Goal: Transaction & Acquisition: Book appointment/travel/reservation

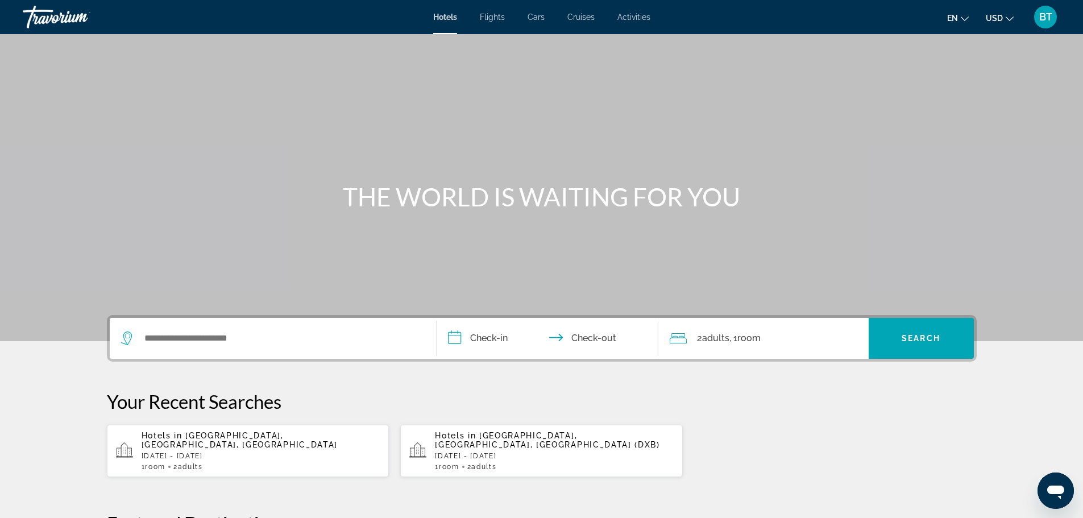
click at [492, 16] on span "Flights" at bounding box center [492, 17] width 25 height 9
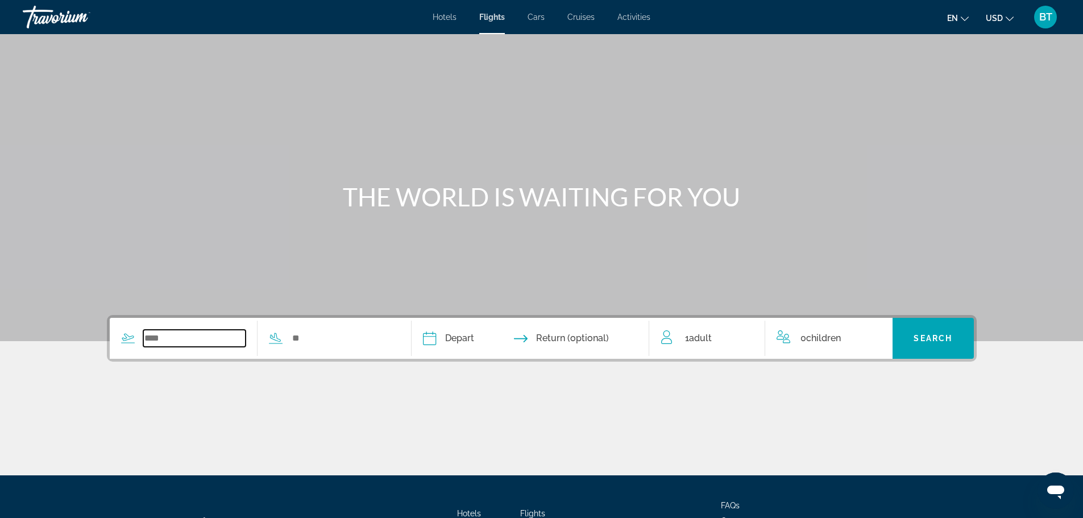
click at [157, 334] on input "Search widget" at bounding box center [194, 338] width 103 height 17
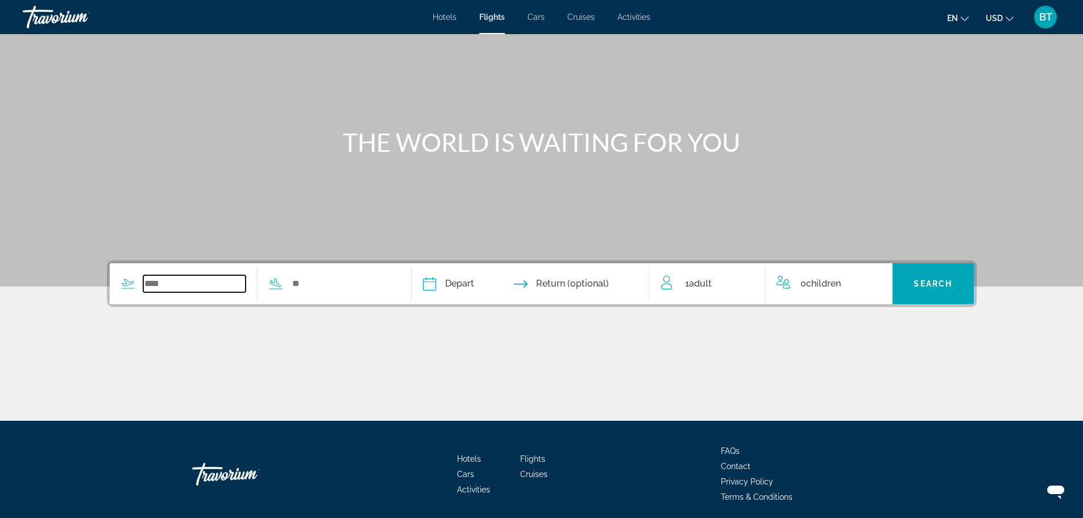
scroll to position [97, 0]
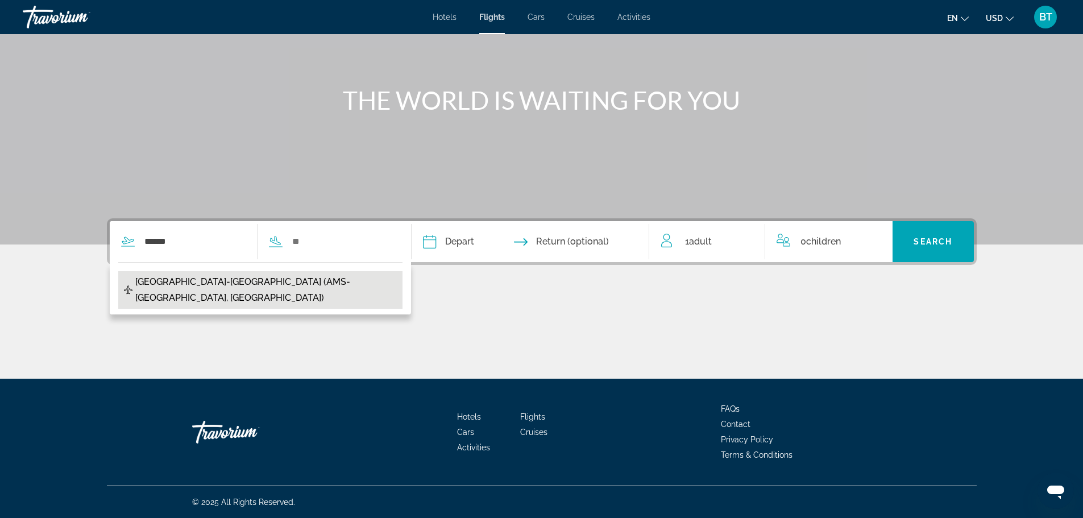
click at [168, 291] on span "[GEOGRAPHIC_DATA]-[GEOGRAPHIC_DATA] (AMS-[GEOGRAPHIC_DATA], [GEOGRAPHIC_DATA])" at bounding box center [266, 290] width 262 height 32
type input "**********"
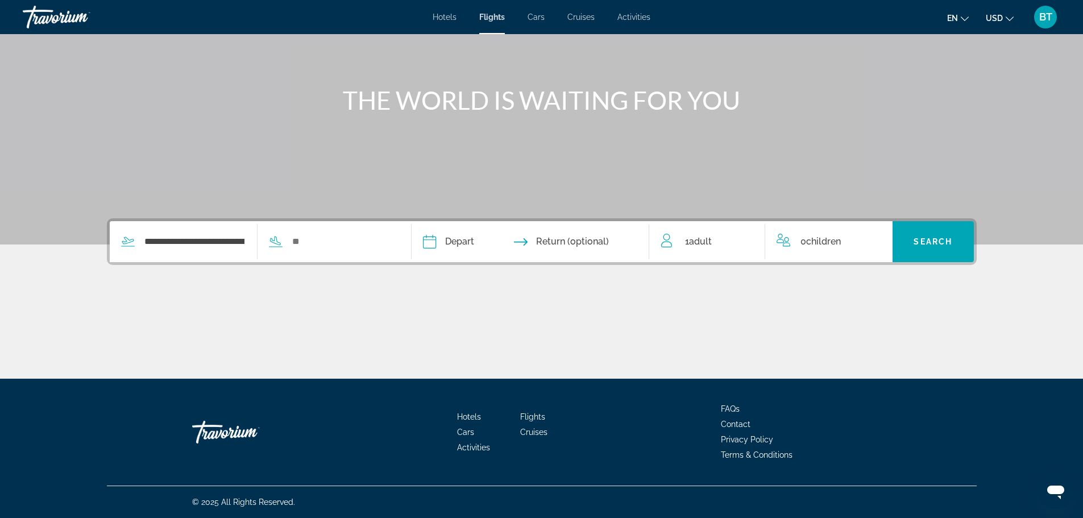
click at [439, 244] on input "Depart date" at bounding box center [479, 243] width 118 height 44
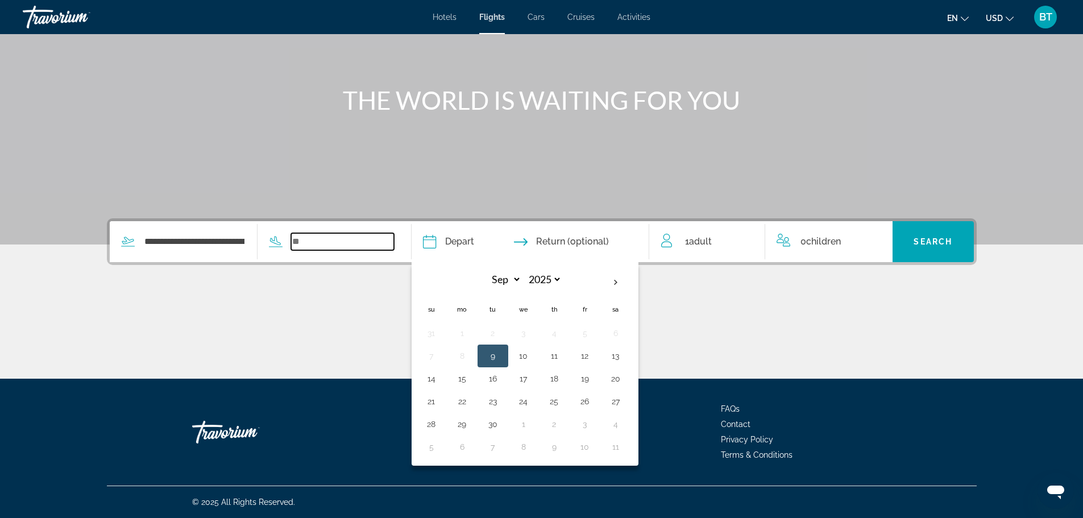
click at [334, 238] on input "Search widget" at bounding box center [342, 241] width 103 height 17
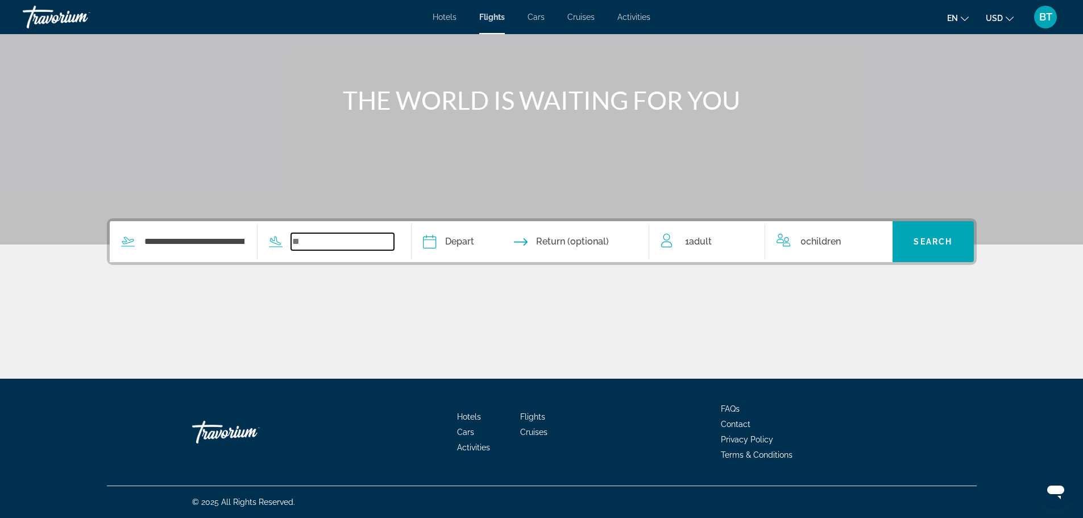
click at [305, 238] on input "Search widget" at bounding box center [342, 241] width 103 height 17
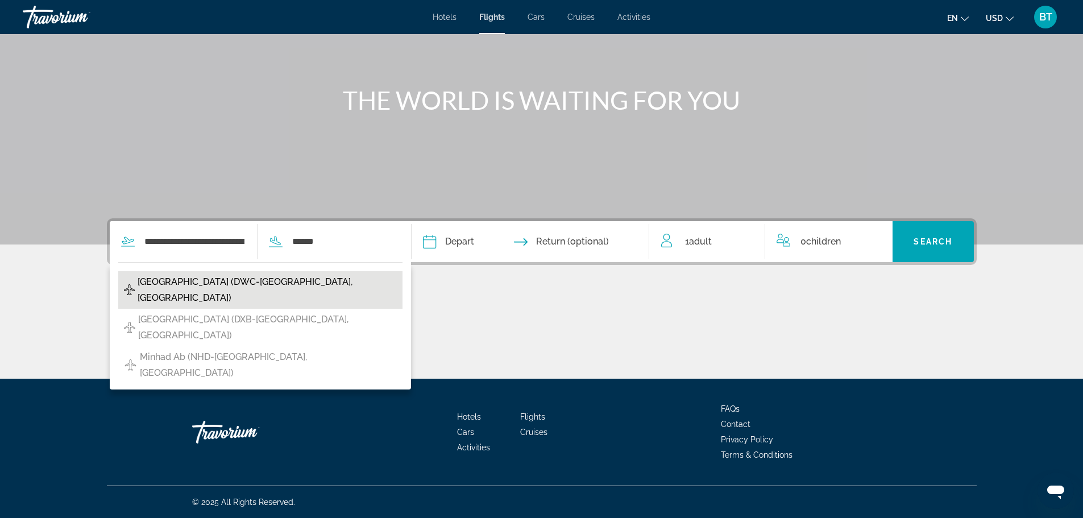
click at [243, 281] on span "[GEOGRAPHIC_DATA] (DWC-[GEOGRAPHIC_DATA], [GEOGRAPHIC_DATA])" at bounding box center [267, 290] width 259 height 32
type input "**********"
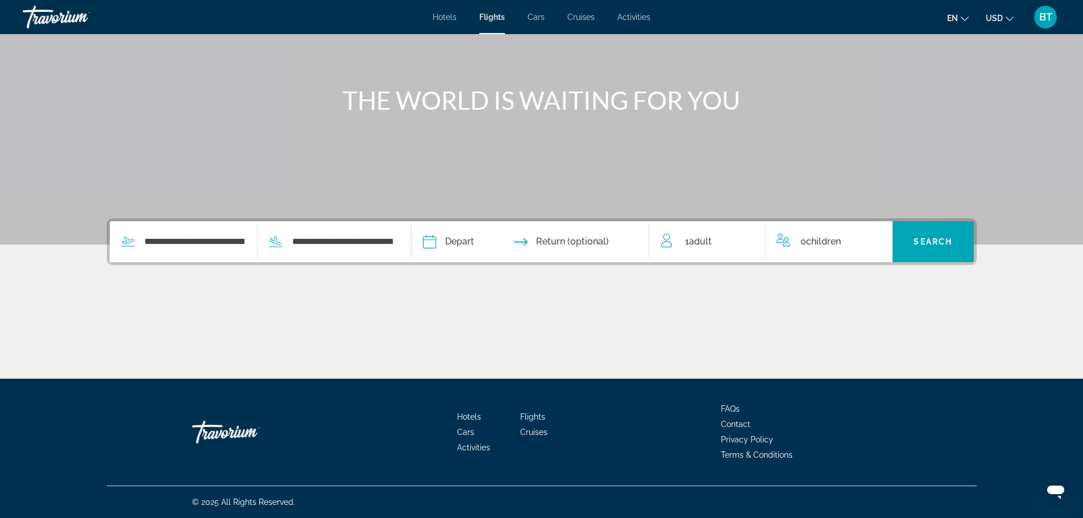
click at [432, 238] on input "Depart date" at bounding box center [479, 243] width 118 height 44
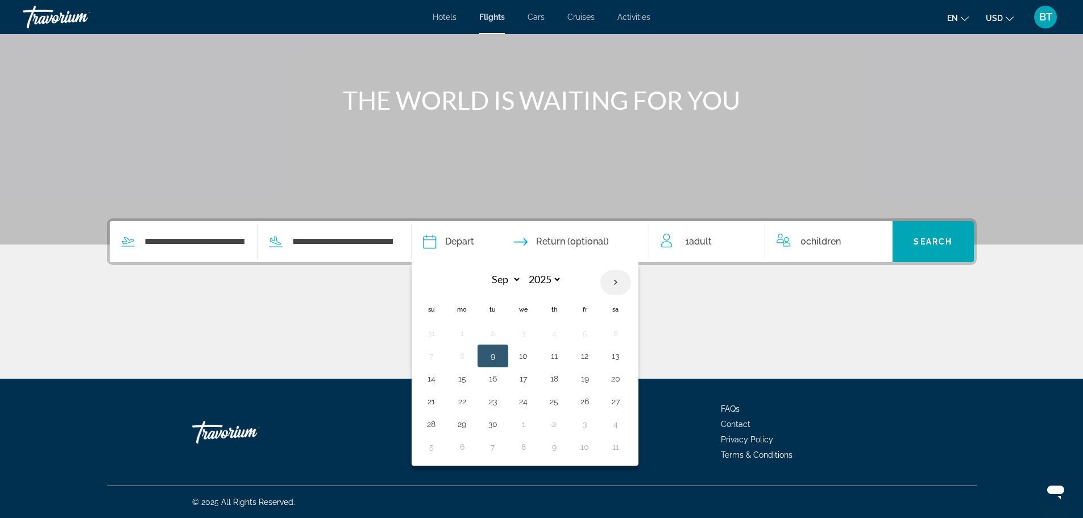
click at [620, 284] on th "Next month" at bounding box center [615, 282] width 31 height 25
select select "*"
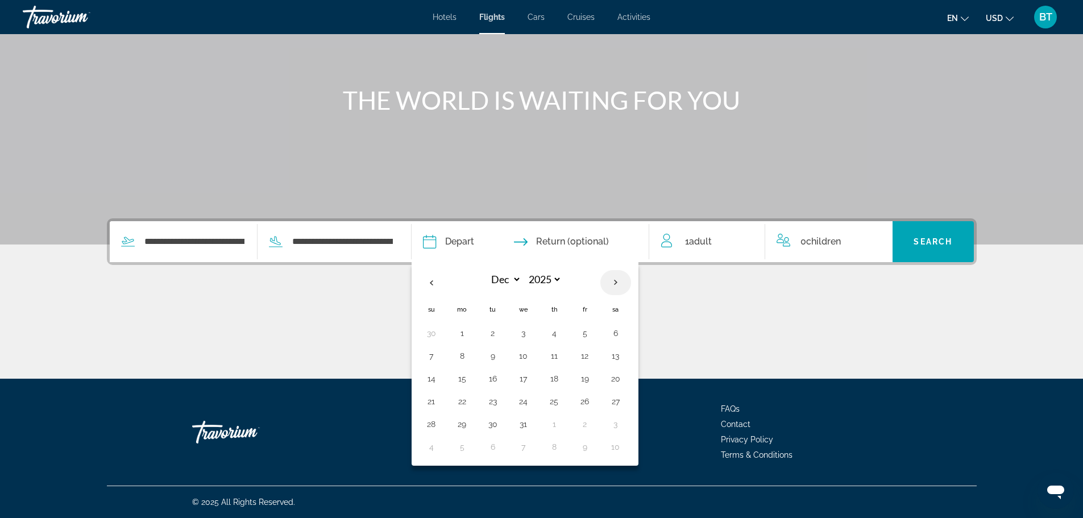
select select "****"
click at [620, 284] on th "Next month" at bounding box center [615, 282] width 31 height 25
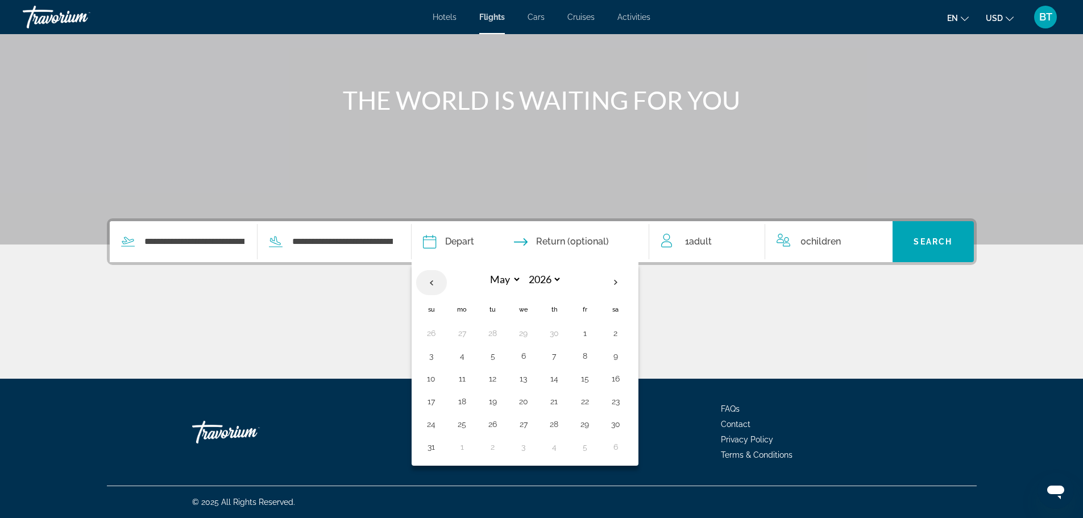
click at [432, 286] on th "Previous month" at bounding box center [431, 282] width 31 height 25
select select "*"
click at [465, 377] on button "13" at bounding box center [462, 379] width 18 height 16
type input "**********"
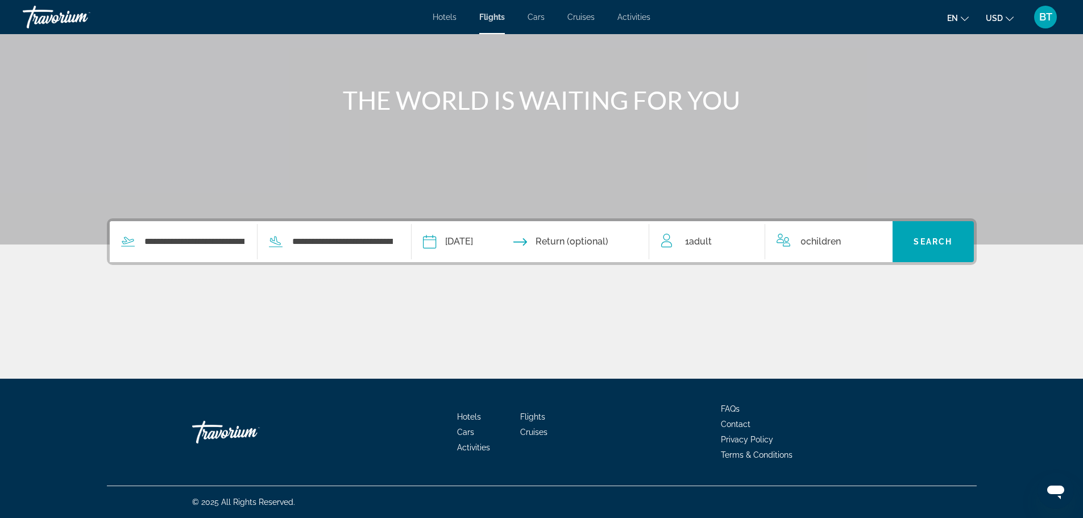
click at [592, 248] on input "Return date" at bounding box center [595, 243] width 118 height 44
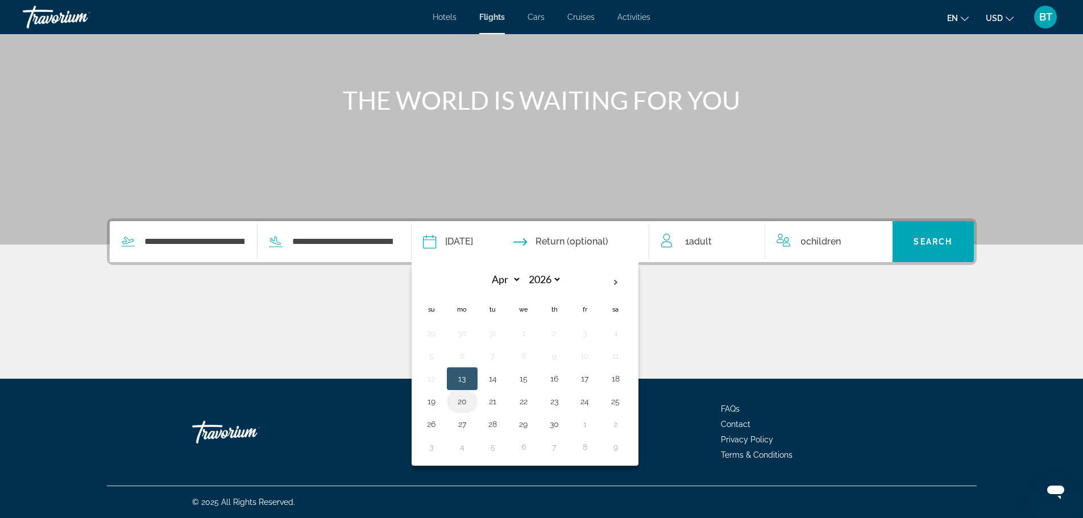
click at [463, 403] on button "20" at bounding box center [462, 401] width 18 height 16
type input "**********"
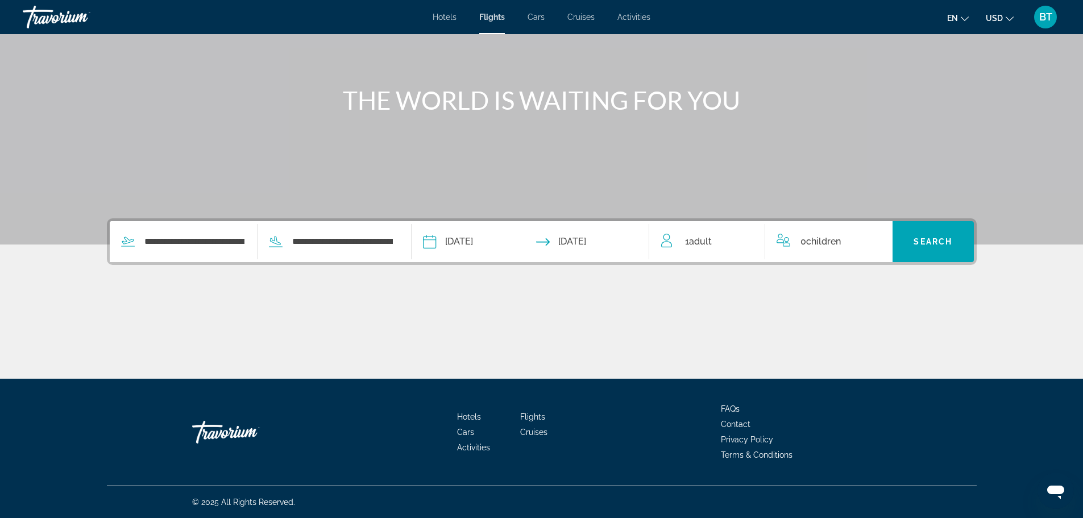
click at [706, 247] on span "1 Adult Adults" at bounding box center [698, 242] width 27 height 16
click at [744, 238] on icon "Increment adults" at bounding box center [748, 240] width 10 height 14
click at [939, 237] on span "Search" at bounding box center [933, 241] width 39 height 9
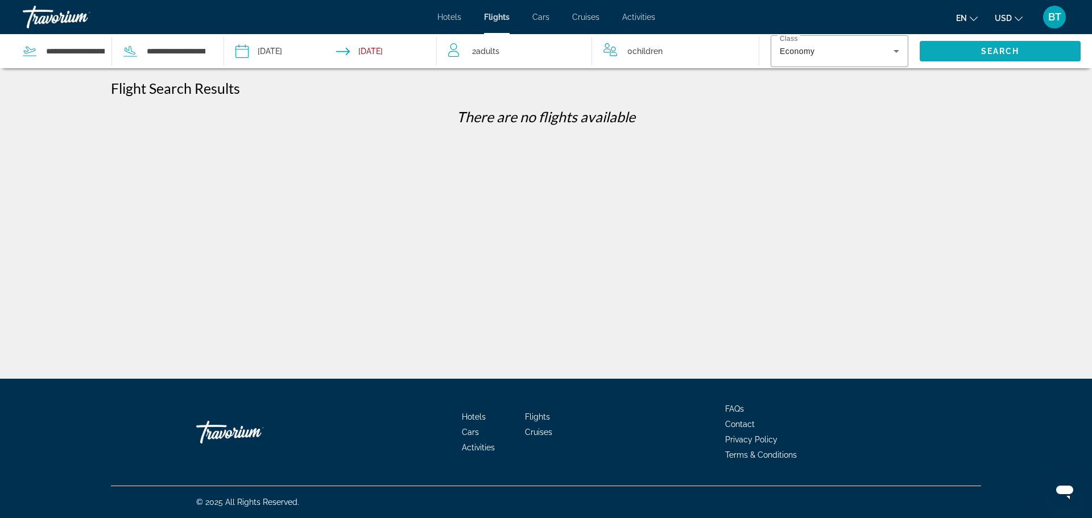
click at [978, 48] on span "Search widget" at bounding box center [999, 51] width 161 height 27
click at [990, 52] on span "Search" at bounding box center [1000, 51] width 39 height 9
click at [268, 57] on input "Depart date: Apr 13, 2026" at bounding box center [285, 53] width 105 height 38
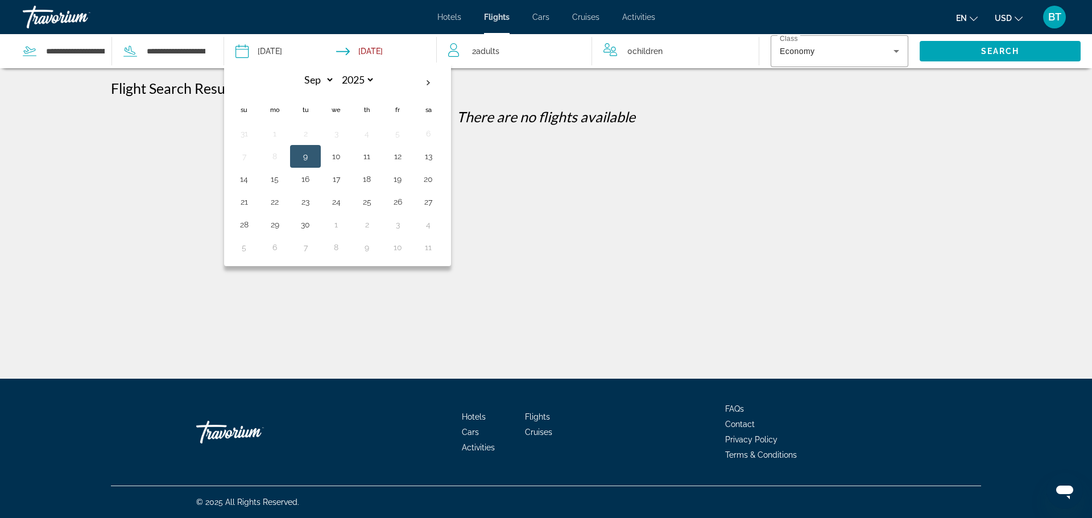
click at [208, 150] on div "**********" at bounding box center [546, 269] width 1092 height 379
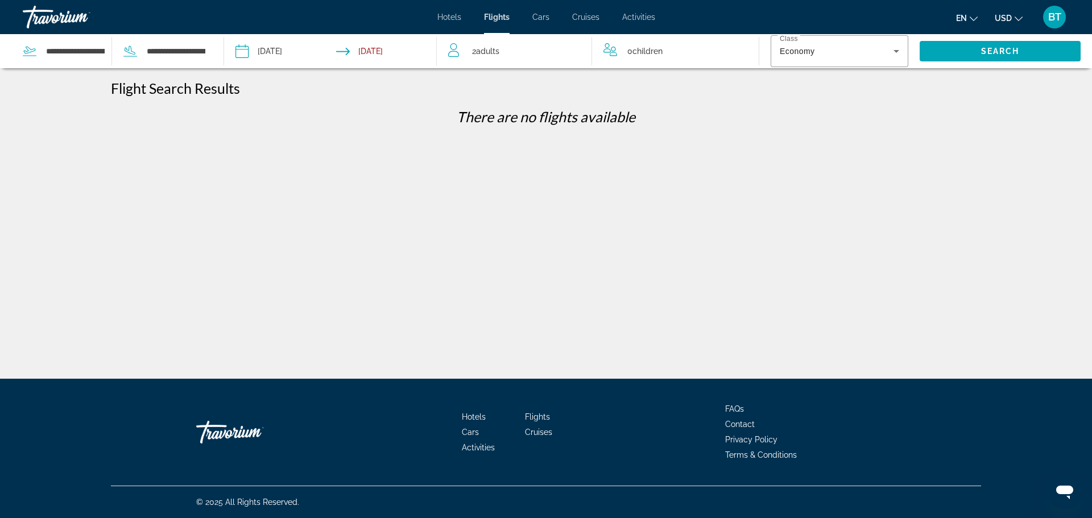
click at [461, 57] on div "2 Adult Adults" at bounding box center [519, 51] width 143 height 16
click at [255, 59] on input "Depart date: Apr 13, 2026" at bounding box center [285, 53] width 105 height 38
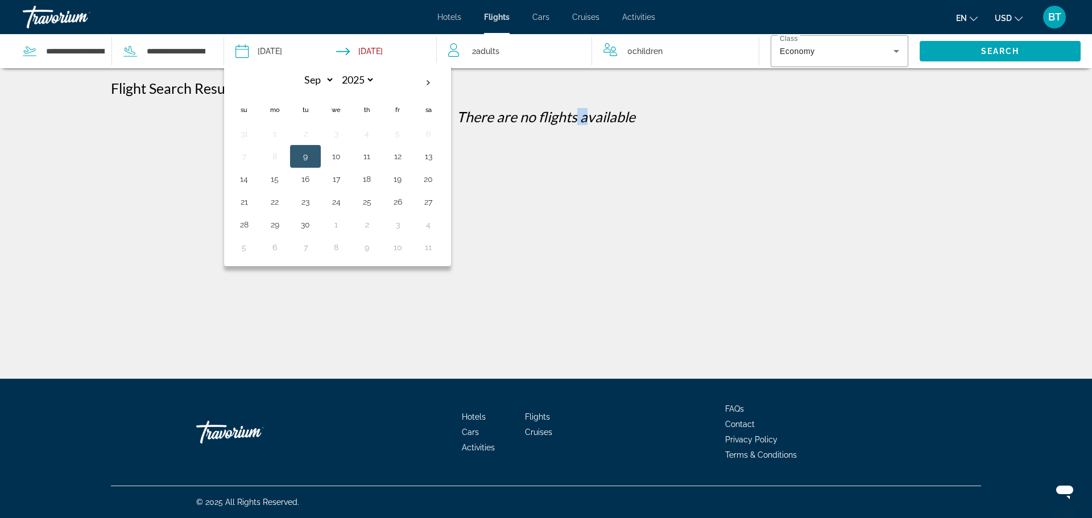
click at [585, 180] on div "**********" at bounding box center [546, 269] width 1092 height 379
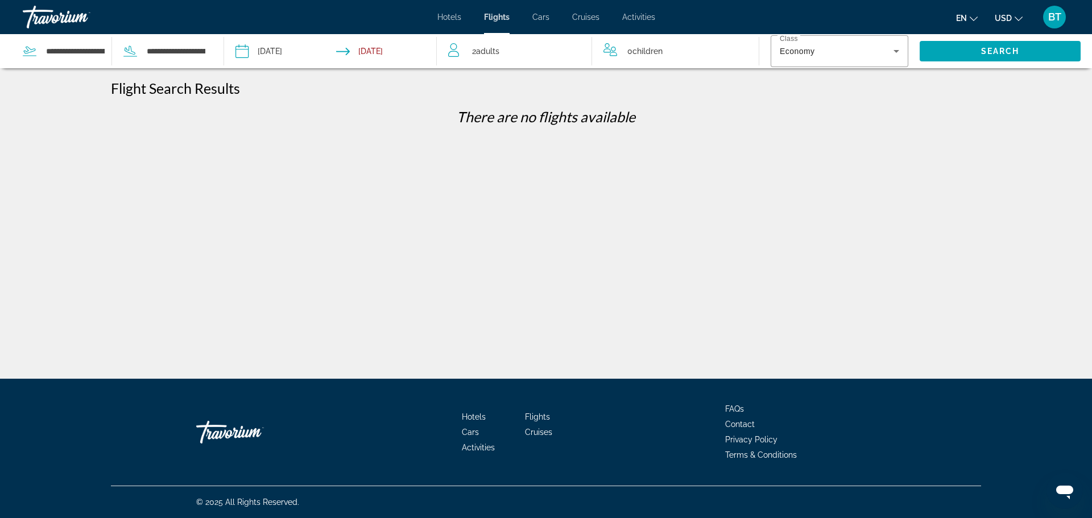
click at [372, 52] on input "Return date: Apr 20, 2026" at bounding box center [388, 53] width 105 height 38
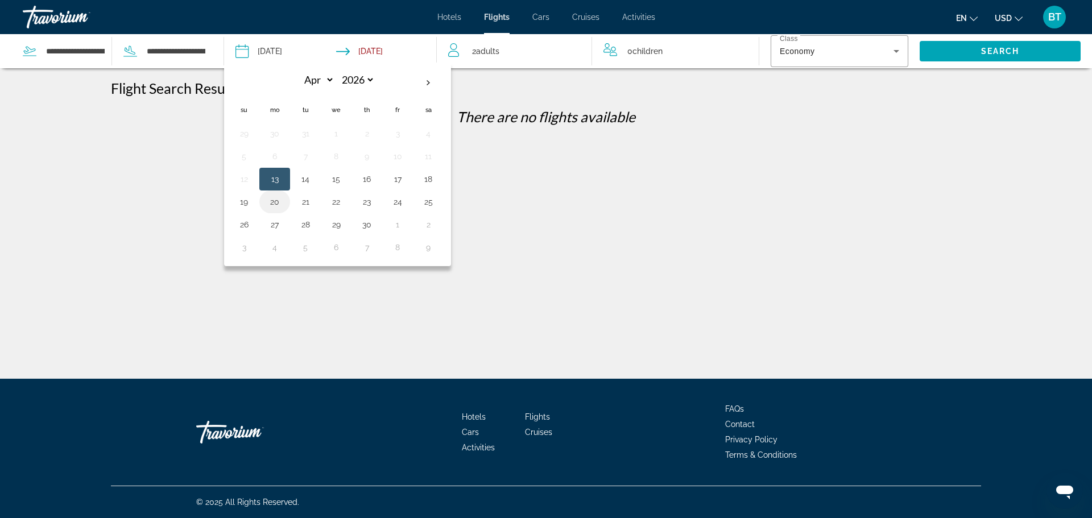
click at [276, 209] on button "20" at bounding box center [275, 202] width 18 height 16
type input "**********"
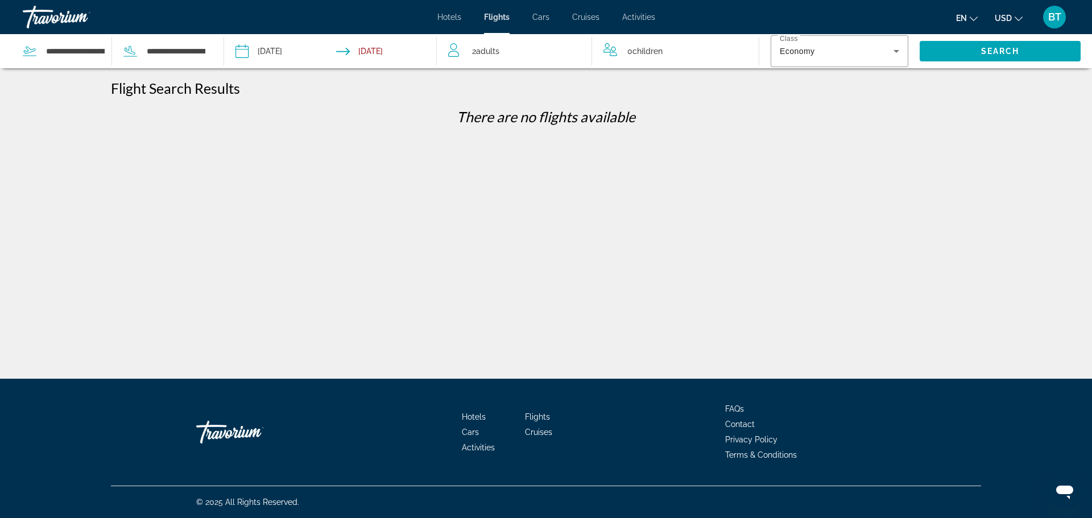
click at [409, 49] on input "**********" at bounding box center [388, 53] width 105 height 38
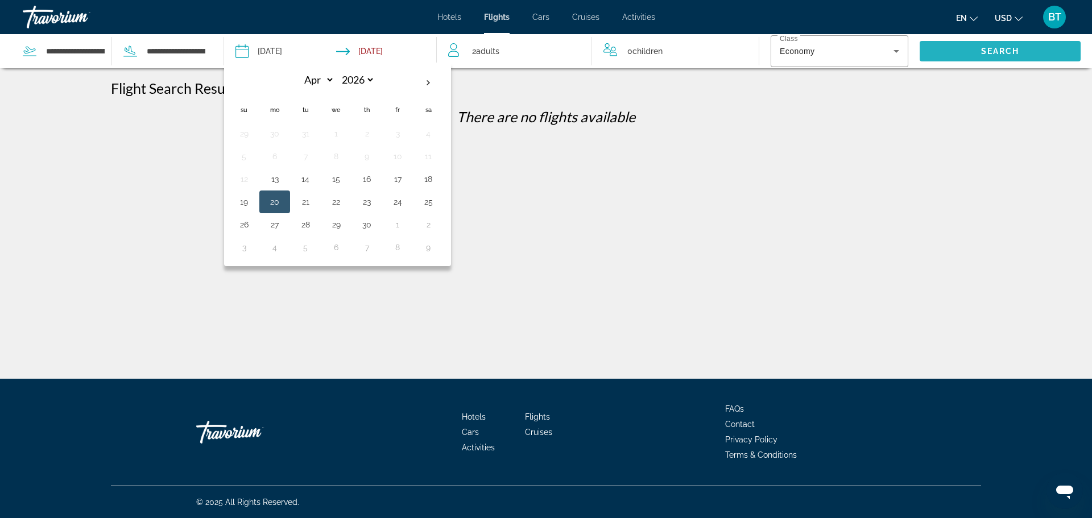
click at [990, 47] on span "Search" at bounding box center [1000, 51] width 39 height 9
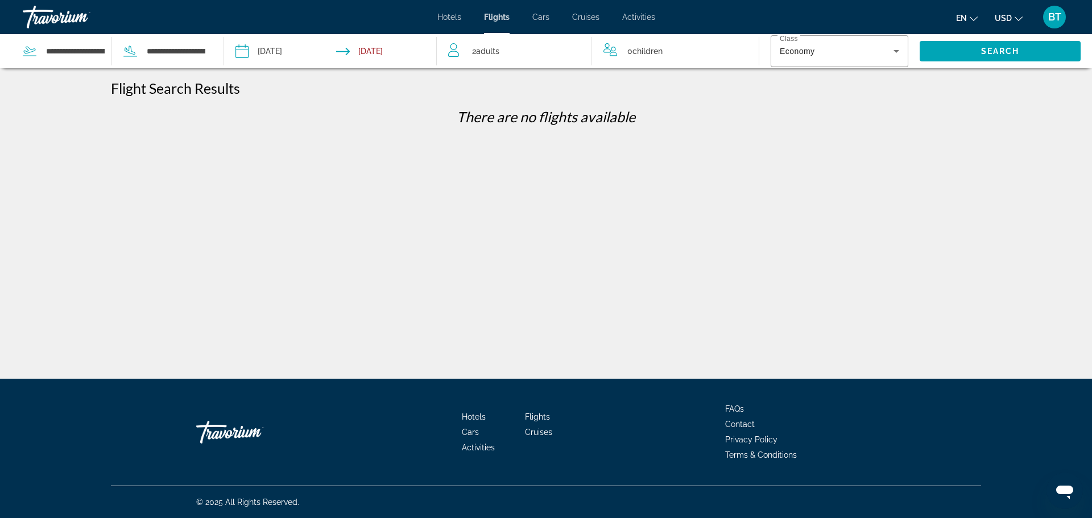
click at [541, 417] on span "Flights" at bounding box center [537, 416] width 25 height 9
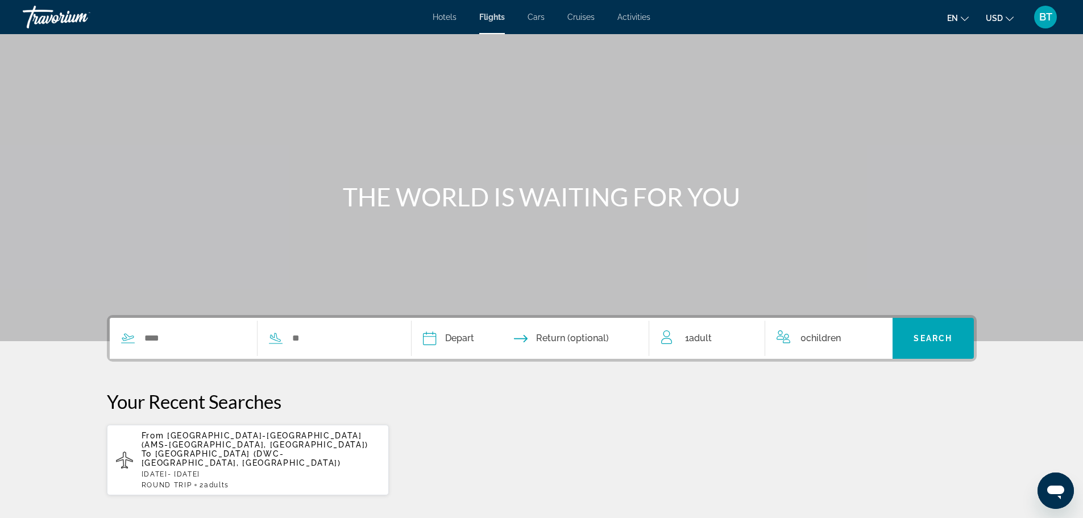
click at [694, 333] on span "Adult" at bounding box center [700, 338] width 23 height 11
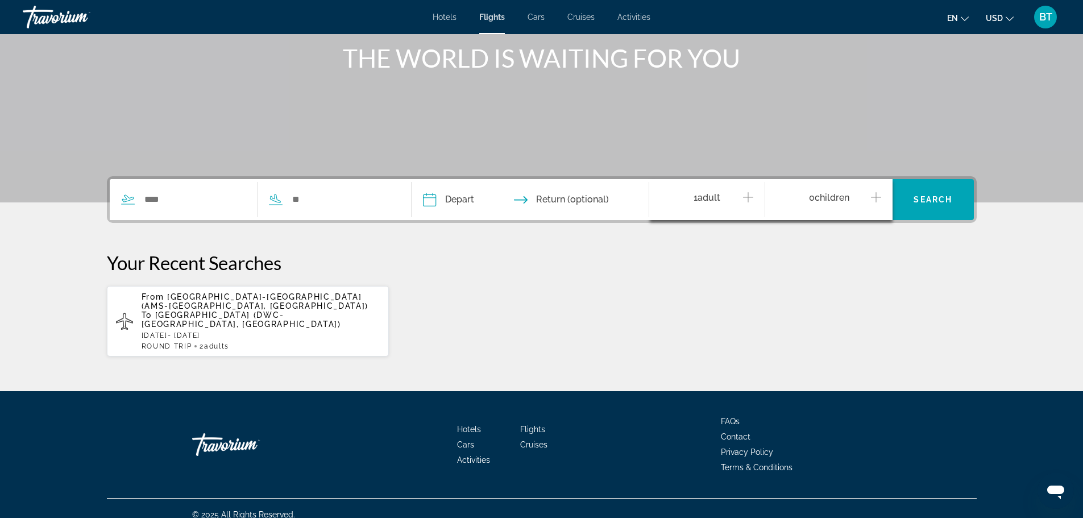
scroll to position [151, 0]
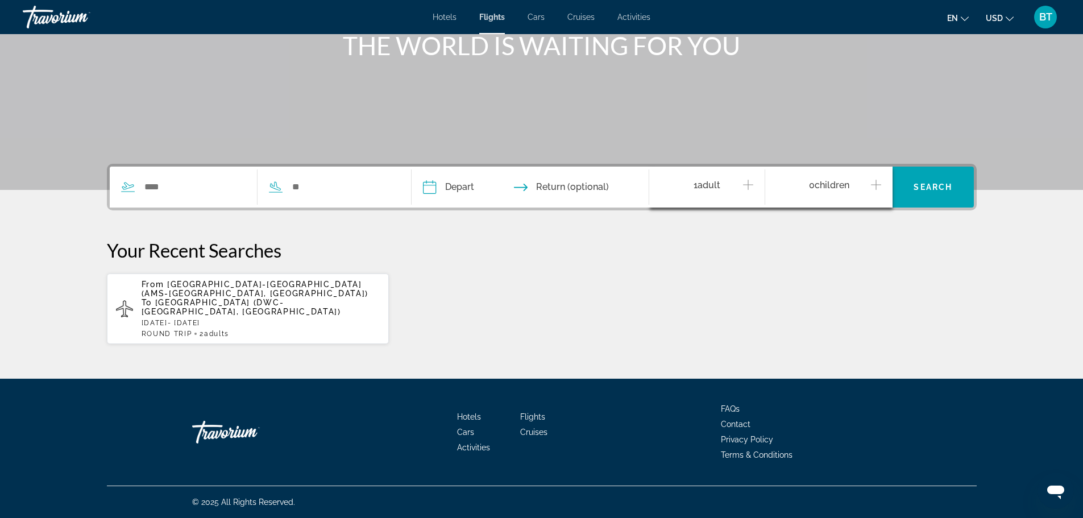
click at [748, 187] on icon "Increment adults" at bounding box center [748, 185] width 10 height 10
click at [284, 316] on p "From Amsterdam-Schiphol Airport (AMS-Amsterdam, Netherlands) To Al Maktoum Inte…" at bounding box center [261, 298] width 239 height 36
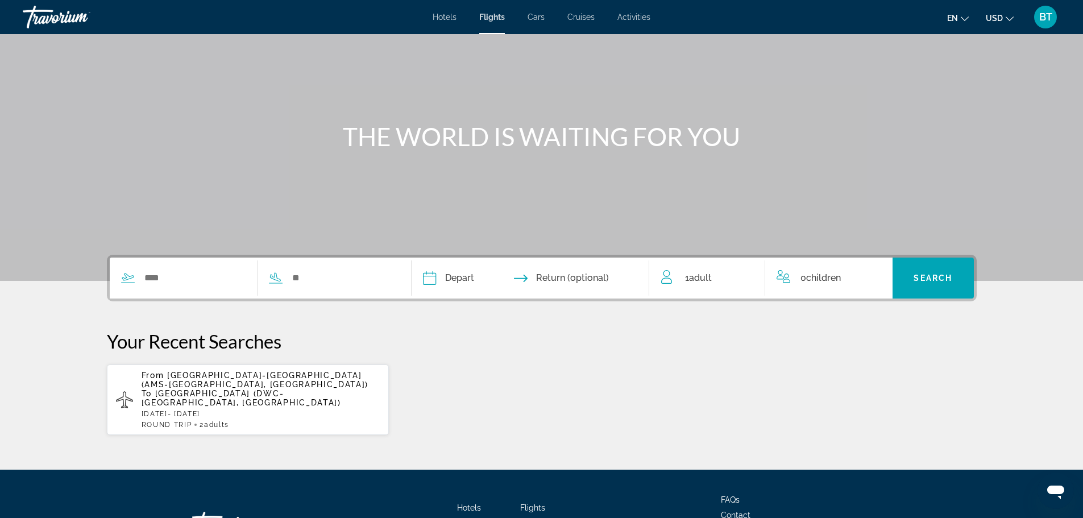
scroll to position [151, 0]
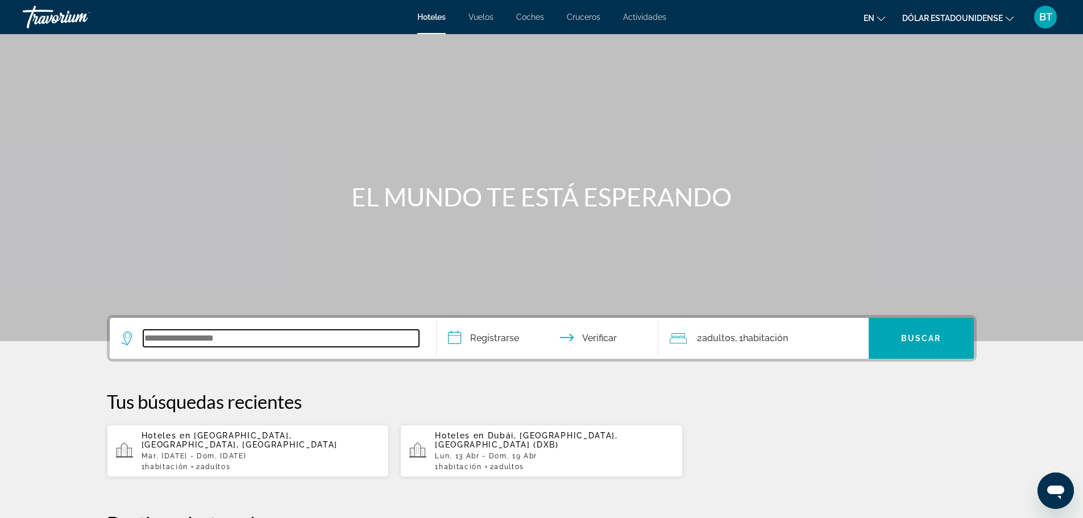
click at [235, 341] on input "Widget de búsqueda" at bounding box center [281, 338] width 276 height 17
click at [486, 18] on font "Vuelos" at bounding box center [480, 17] width 25 height 9
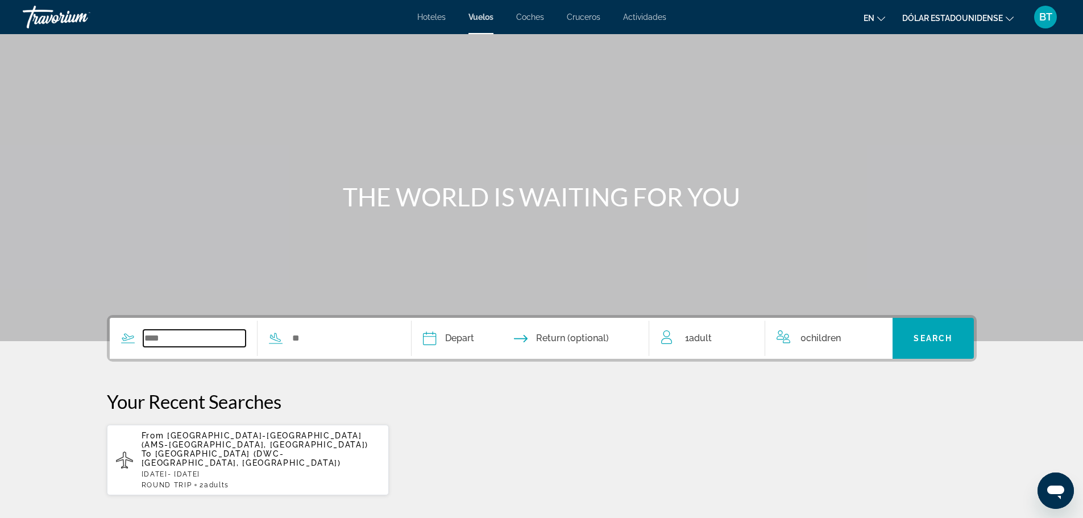
click at [197, 338] on input "Search widget" at bounding box center [194, 338] width 103 height 17
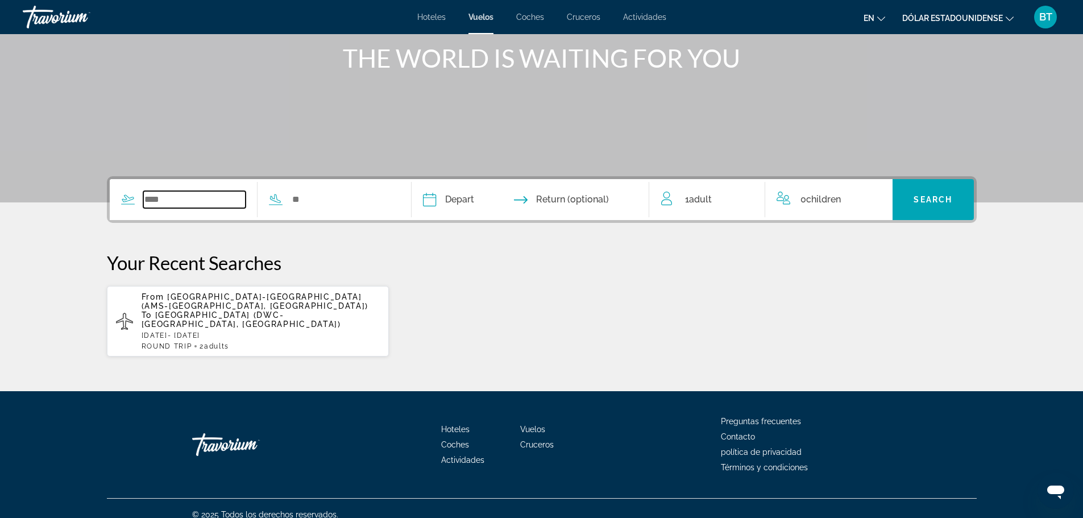
scroll to position [151, 0]
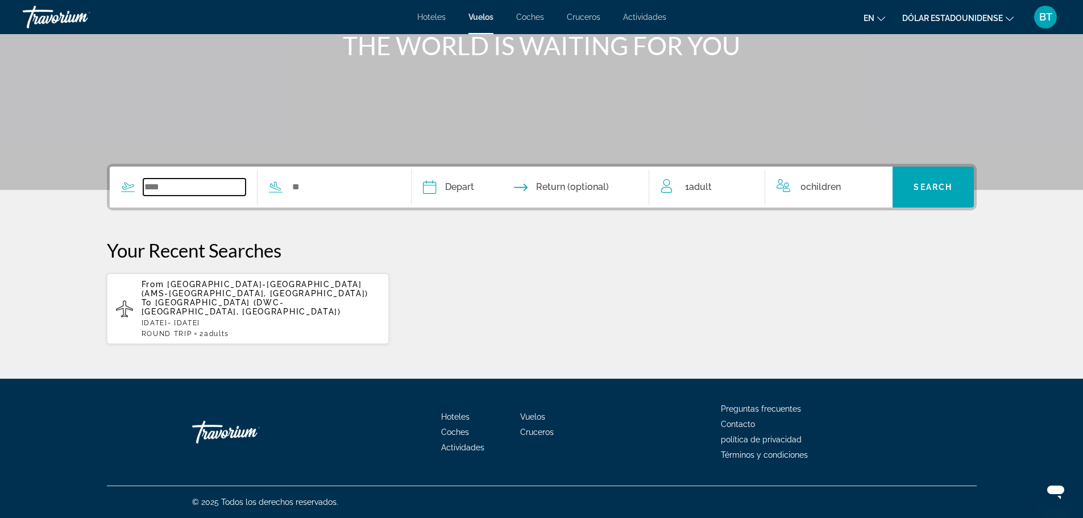
type input "*"
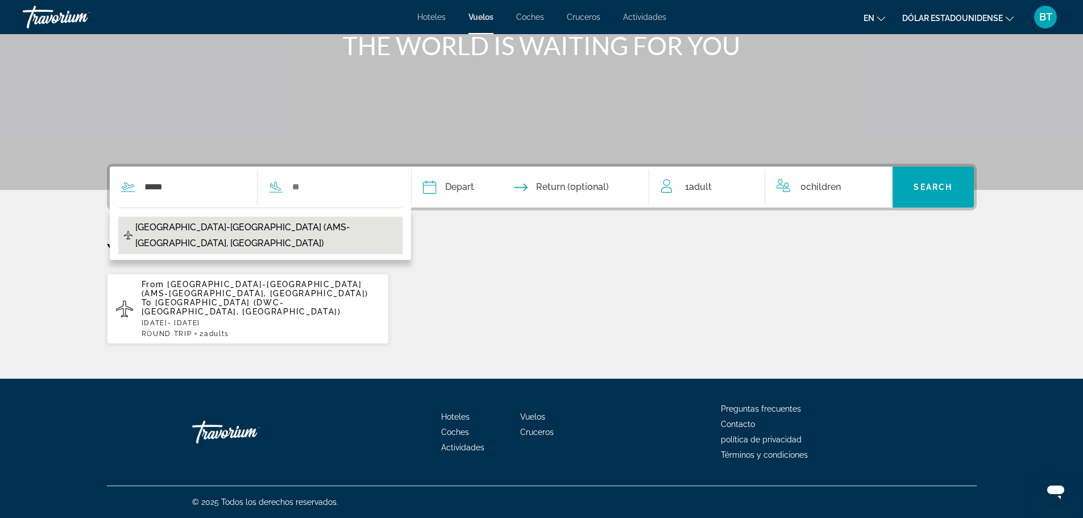
click at [250, 229] on span "[GEOGRAPHIC_DATA]-[GEOGRAPHIC_DATA] (AMS-[GEOGRAPHIC_DATA], [GEOGRAPHIC_DATA])" at bounding box center [266, 235] width 262 height 32
type input "**********"
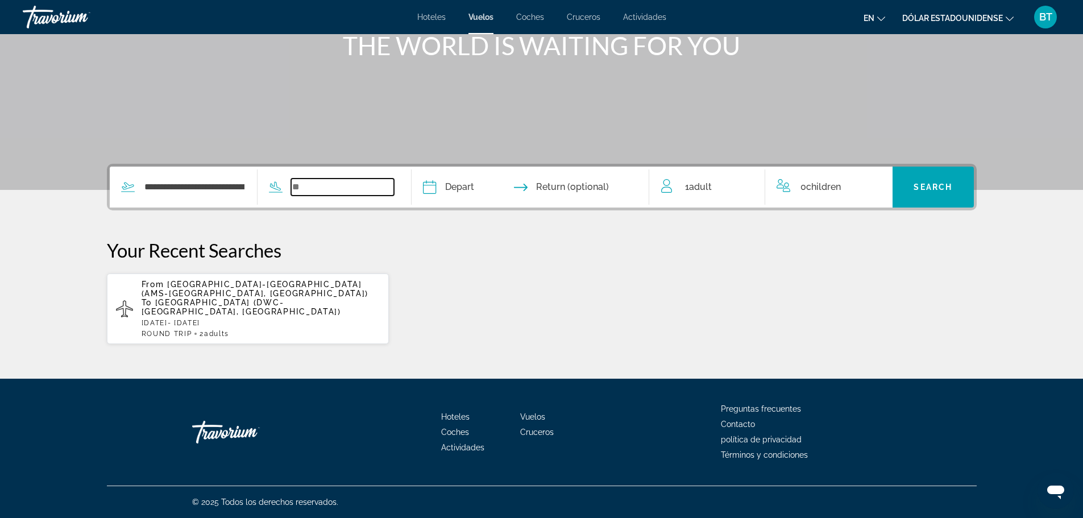
click at [323, 182] on input "Search widget" at bounding box center [342, 187] width 103 height 17
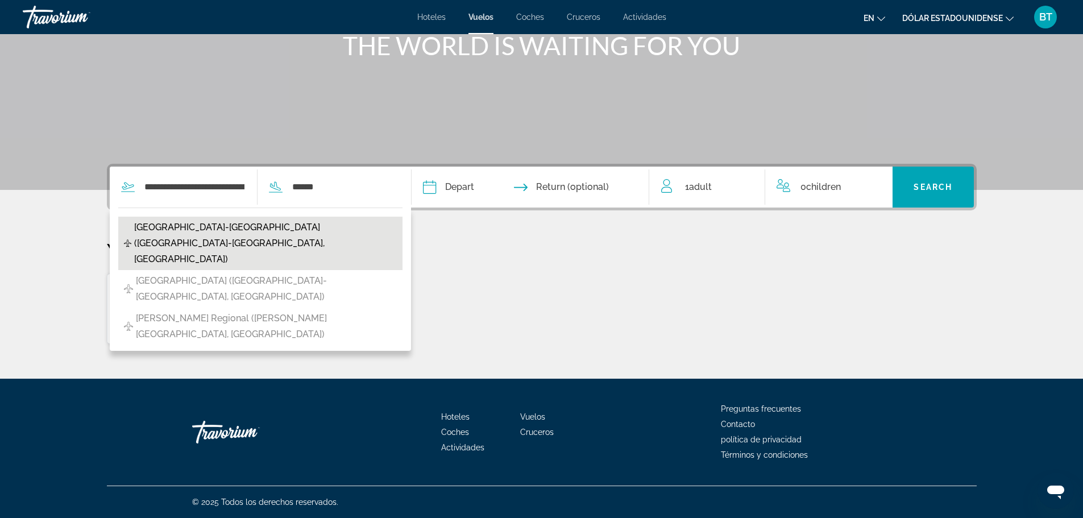
click at [254, 226] on span "[GEOGRAPHIC_DATA]-[GEOGRAPHIC_DATA] ([GEOGRAPHIC_DATA]-[GEOGRAPHIC_DATA], [GEOG…" at bounding box center [265, 243] width 263 height 48
type input "**********"
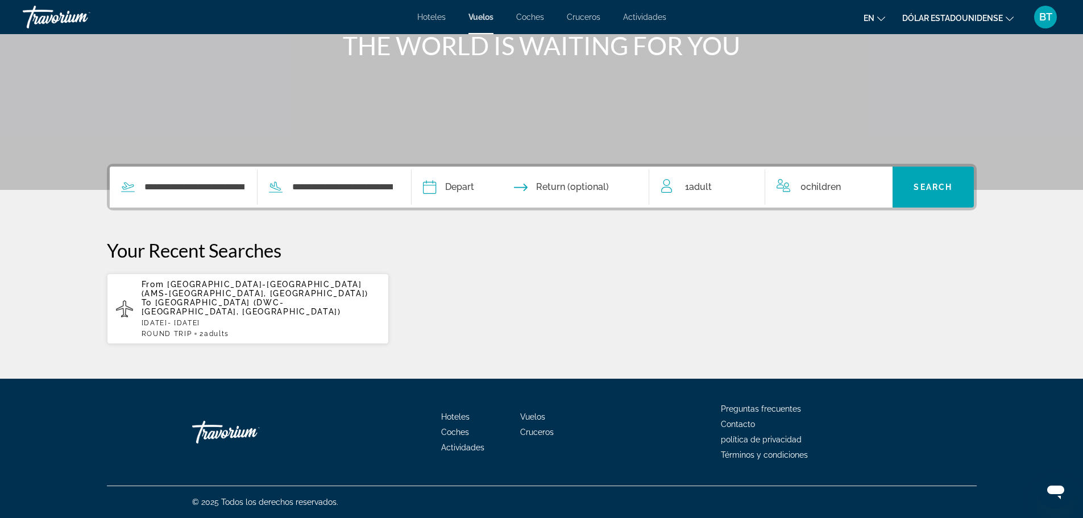
click at [436, 185] on input "Depart date" at bounding box center [479, 189] width 118 height 44
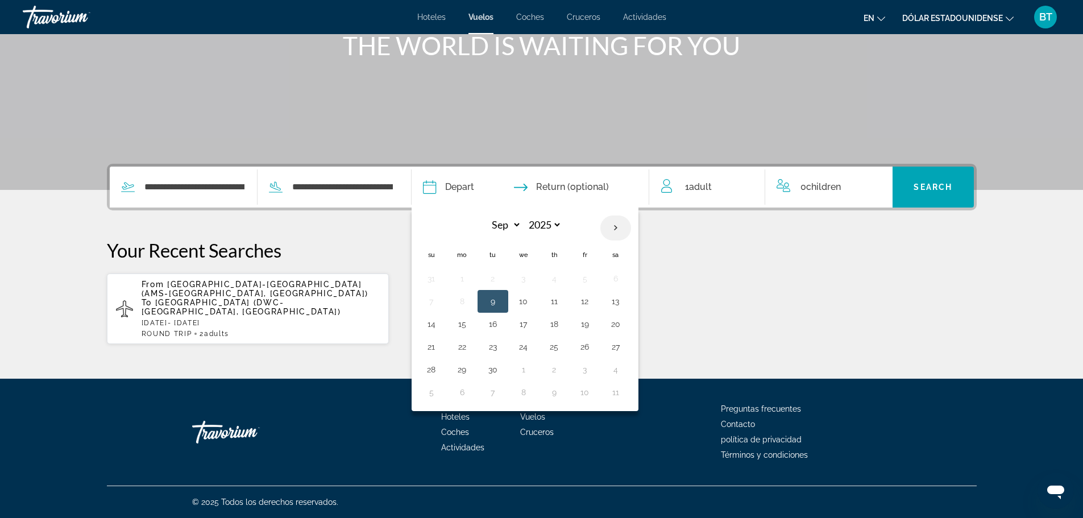
click at [618, 227] on th "Next month" at bounding box center [615, 227] width 31 height 25
select select "*"
click at [436, 327] on button "12" at bounding box center [431, 324] width 18 height 16
type input "**********"
select select "*"
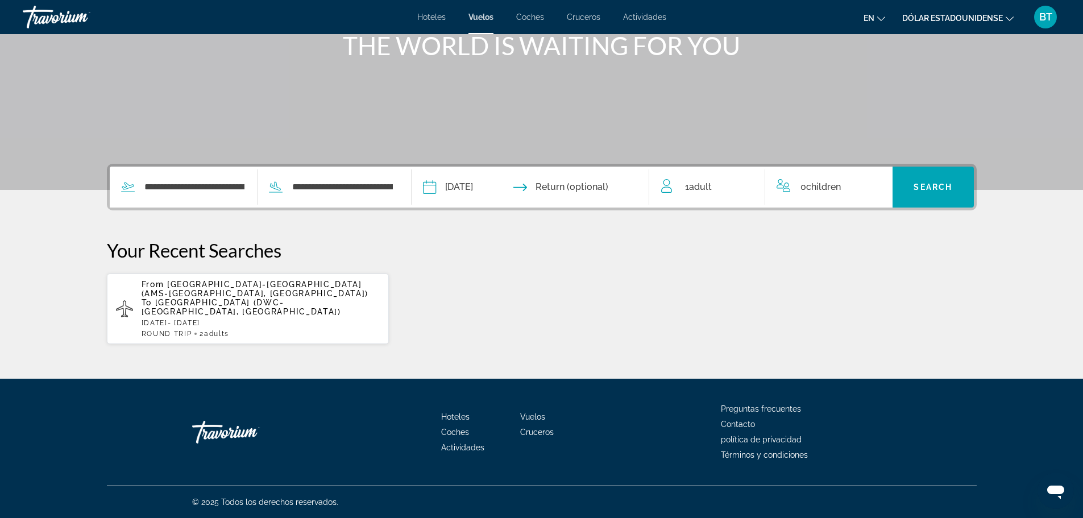
click at [590, 194] on input "Return date" at bounding box center [595, 189] width 118 height 44
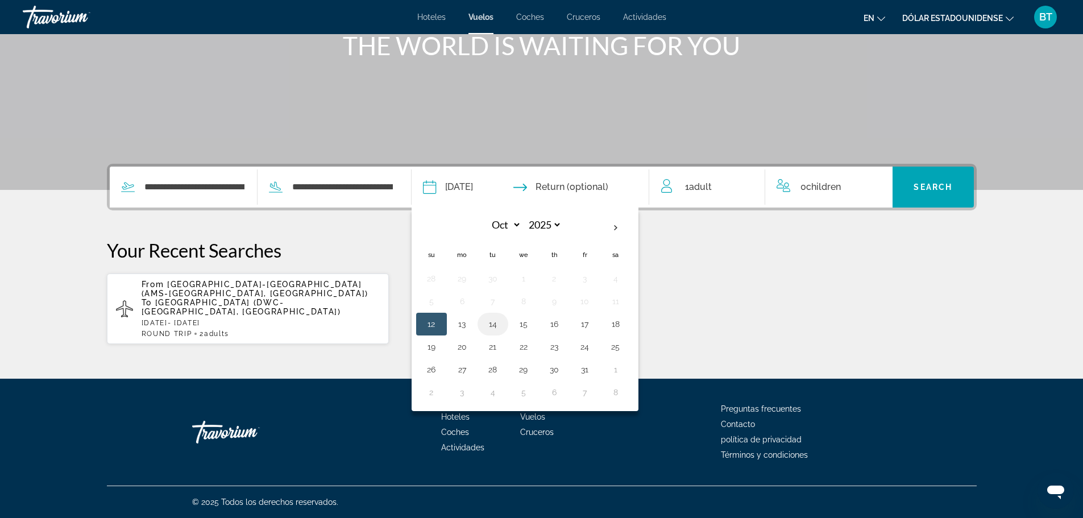
click at [499, 329] on button "14" at bounding box center [493, 324] width 18 height 16
type input "**********"
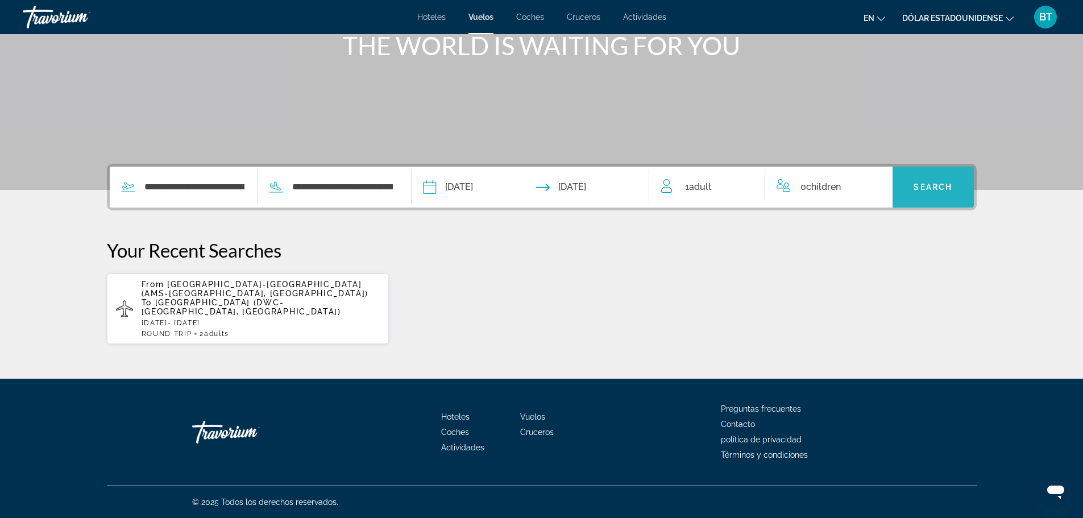
click at [932, 193] on span "Search widget" at bounding box center [933, 186] width 81 height 27
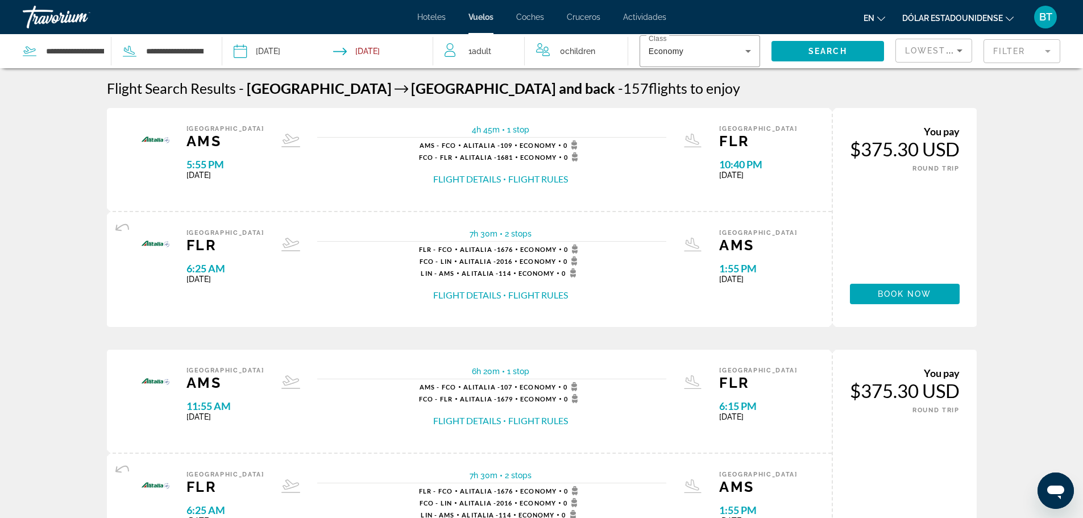
click at [426, 18] on font "Hoteles" at bounding box center [431, 17] width 28 height 9
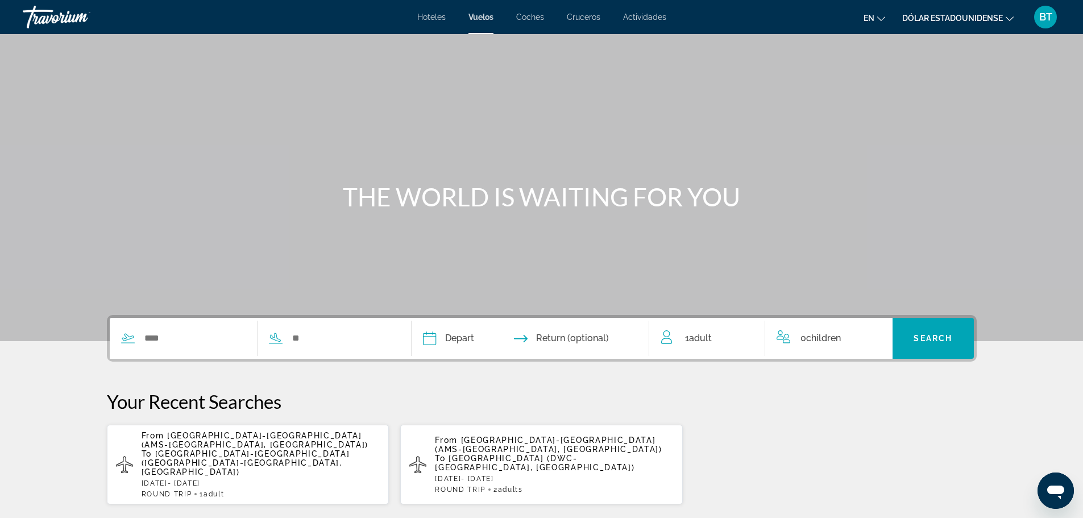
click at [489, 17] on font "Vuelos" at bounding box center [480, 17] width 25 height 9
click at [247, 479] on p "[DATE] - [DATE]" at bounding box center [261, 483] width 239 height 8
